Goal: Task Accomplishment & Management: Complete application form

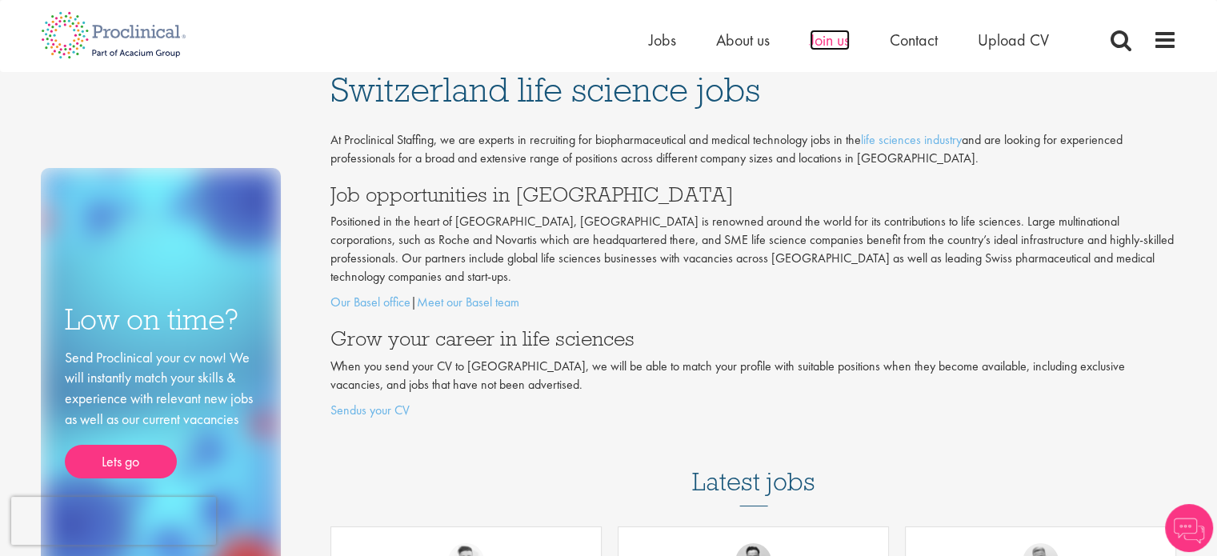
click at [836, 42] on span "Join us" at bounding box center [830, 40] width 40 height 21
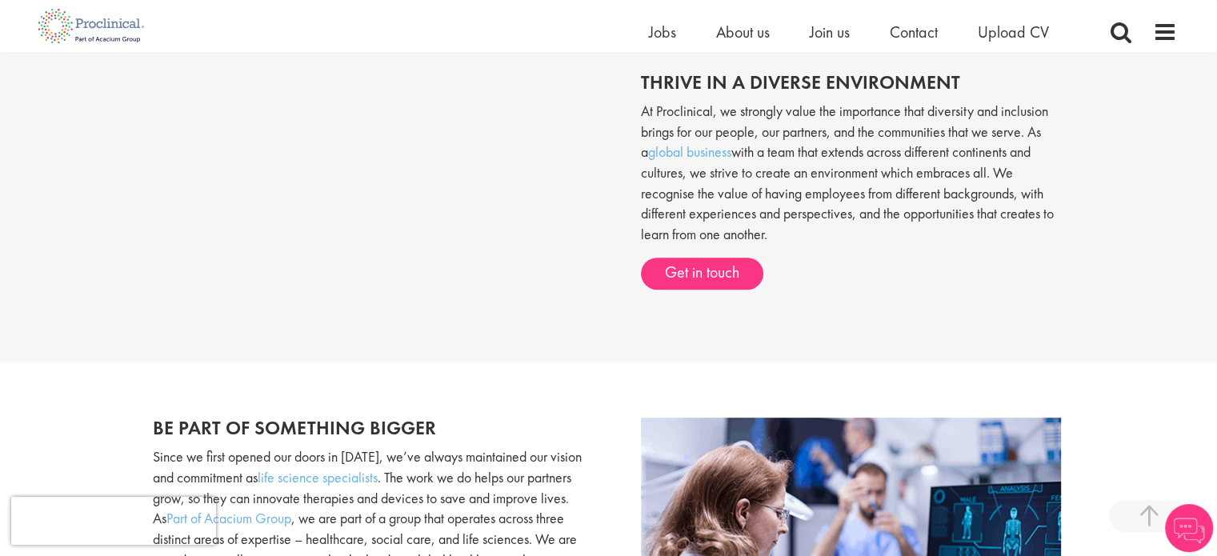
scroll to position [647, 0]
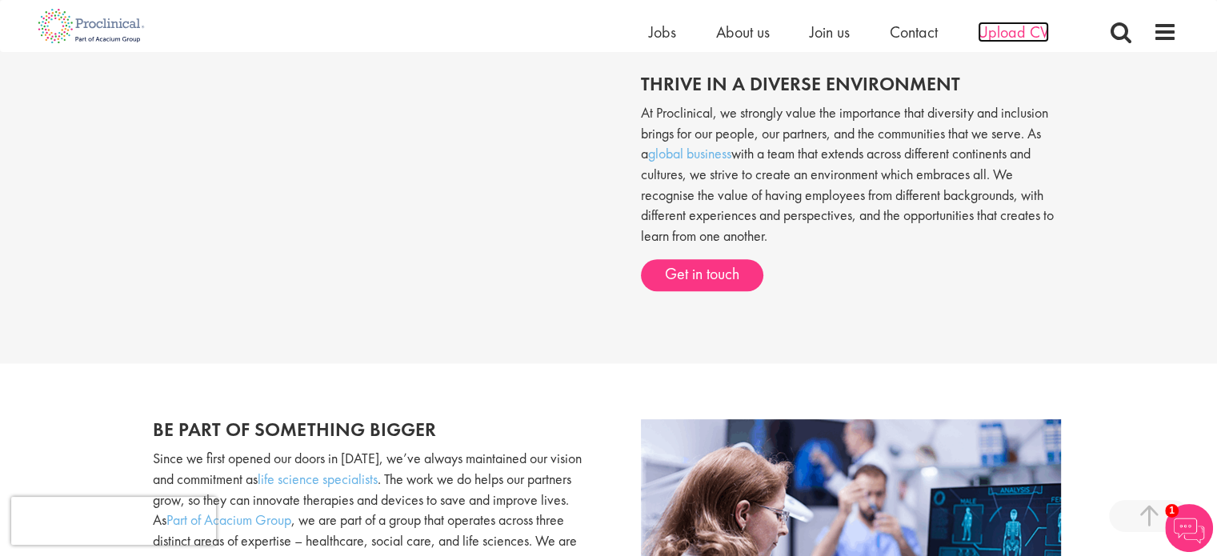
click at [1013, 35] on span "Upload CV" at bounding box center [1013, 32] width 71 height 21
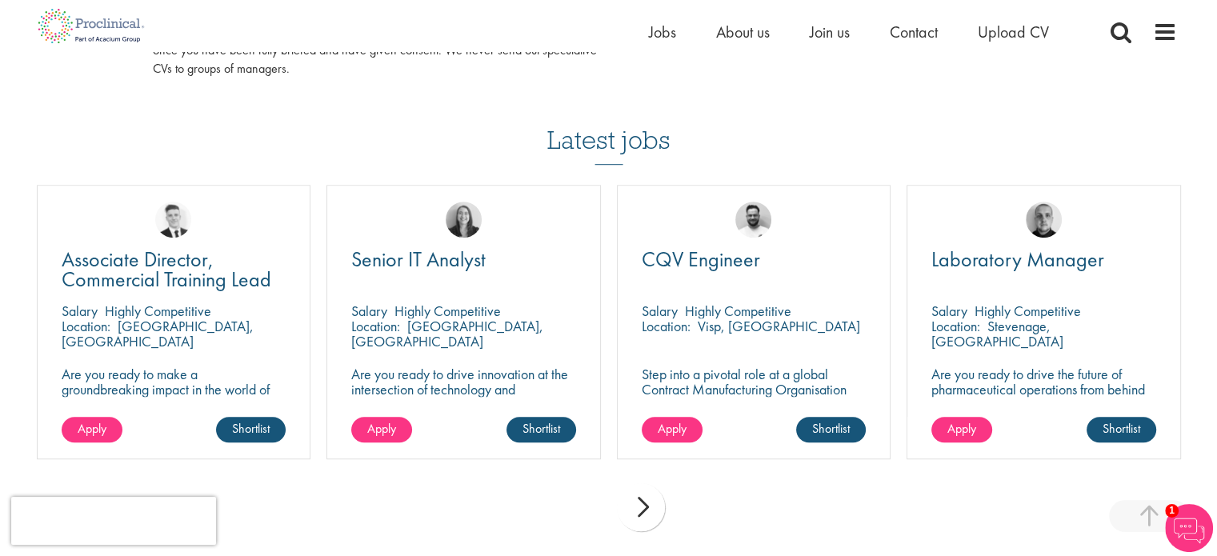
scroll to position [1034, 0]
